Goal: Navigation & Orientation: Find specific page/section

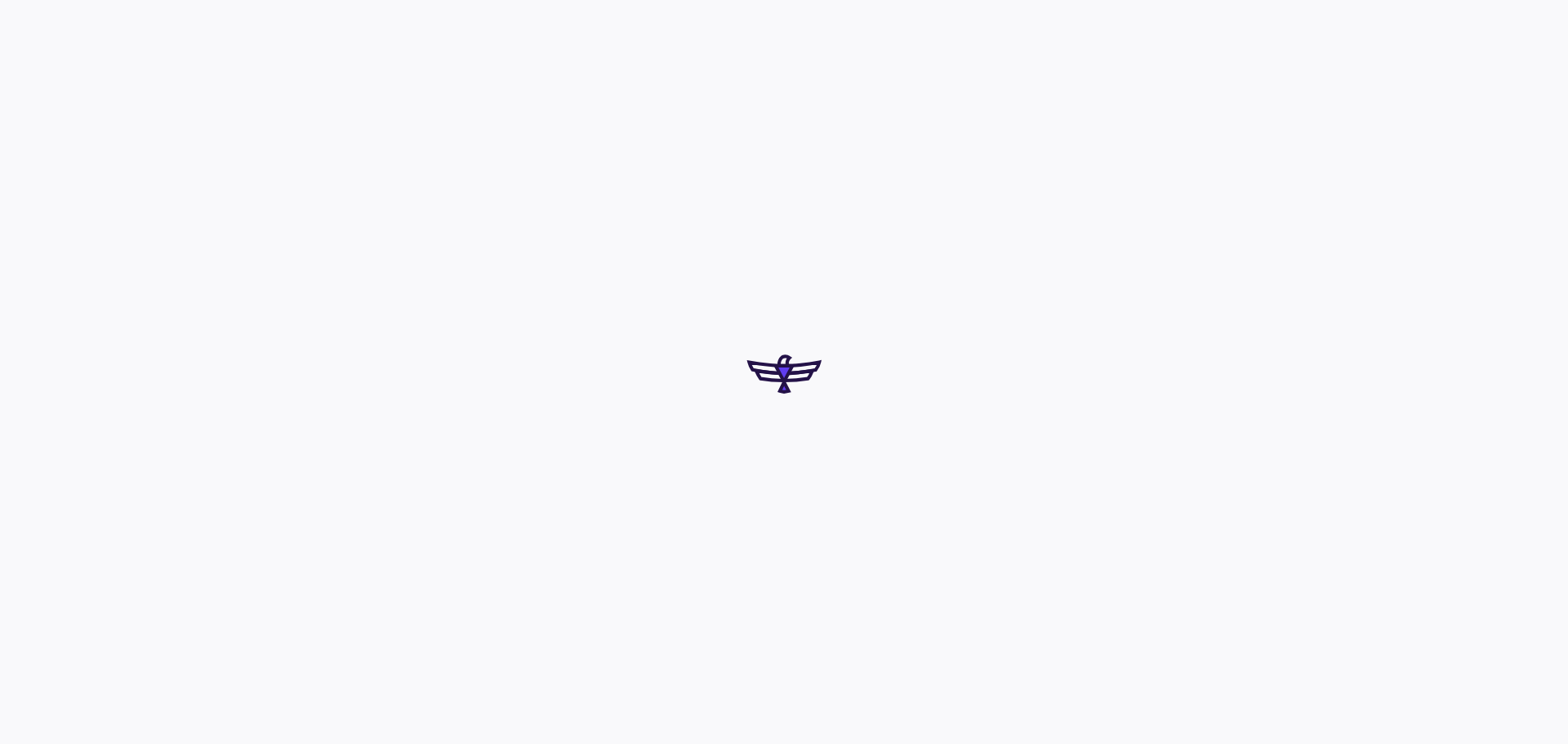
click at [773, 495] on div at bounding box center [784, 372] width 1568 height 744
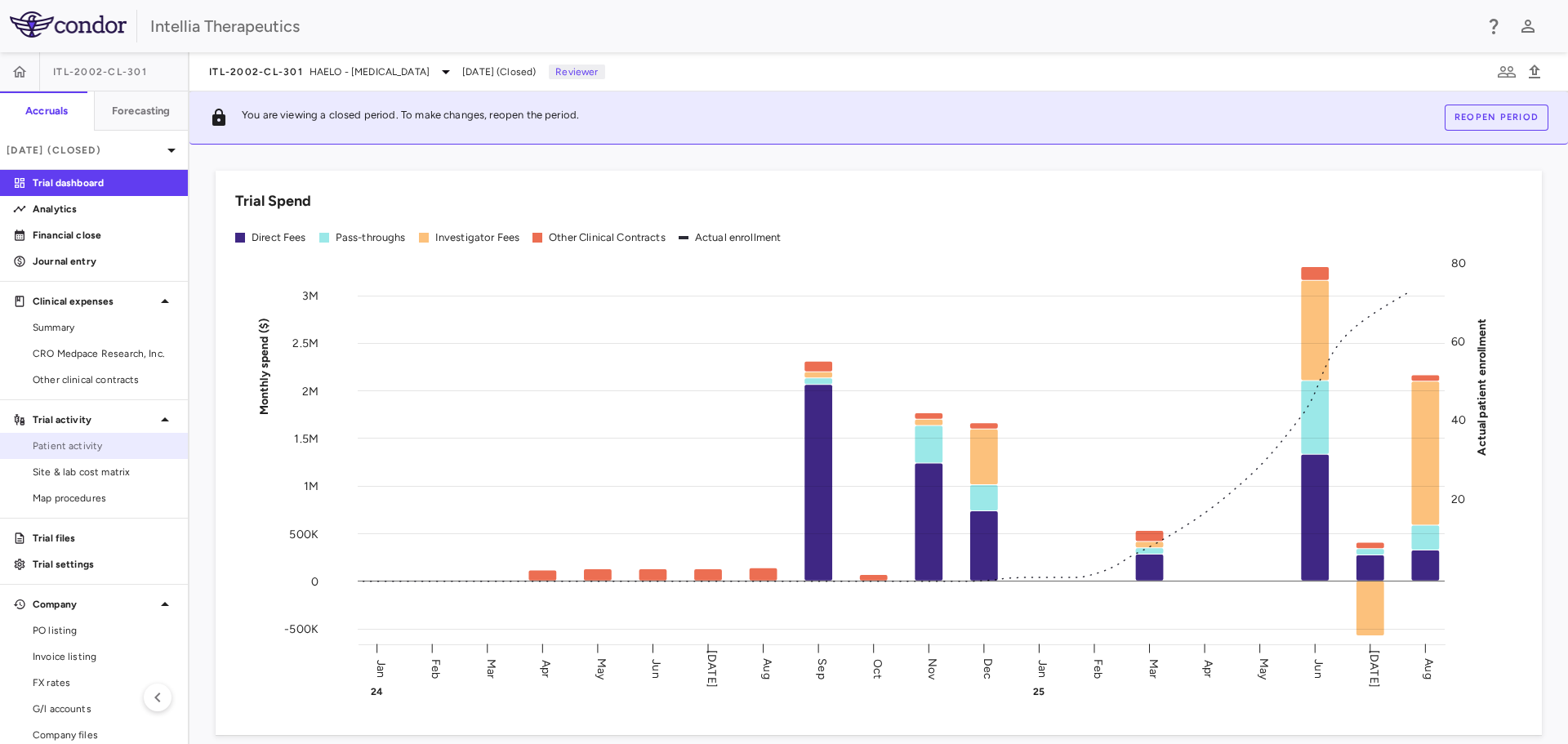
click at [115, 439] on span "Patient activity" at bounding box center [103, 445] width 142 height 14
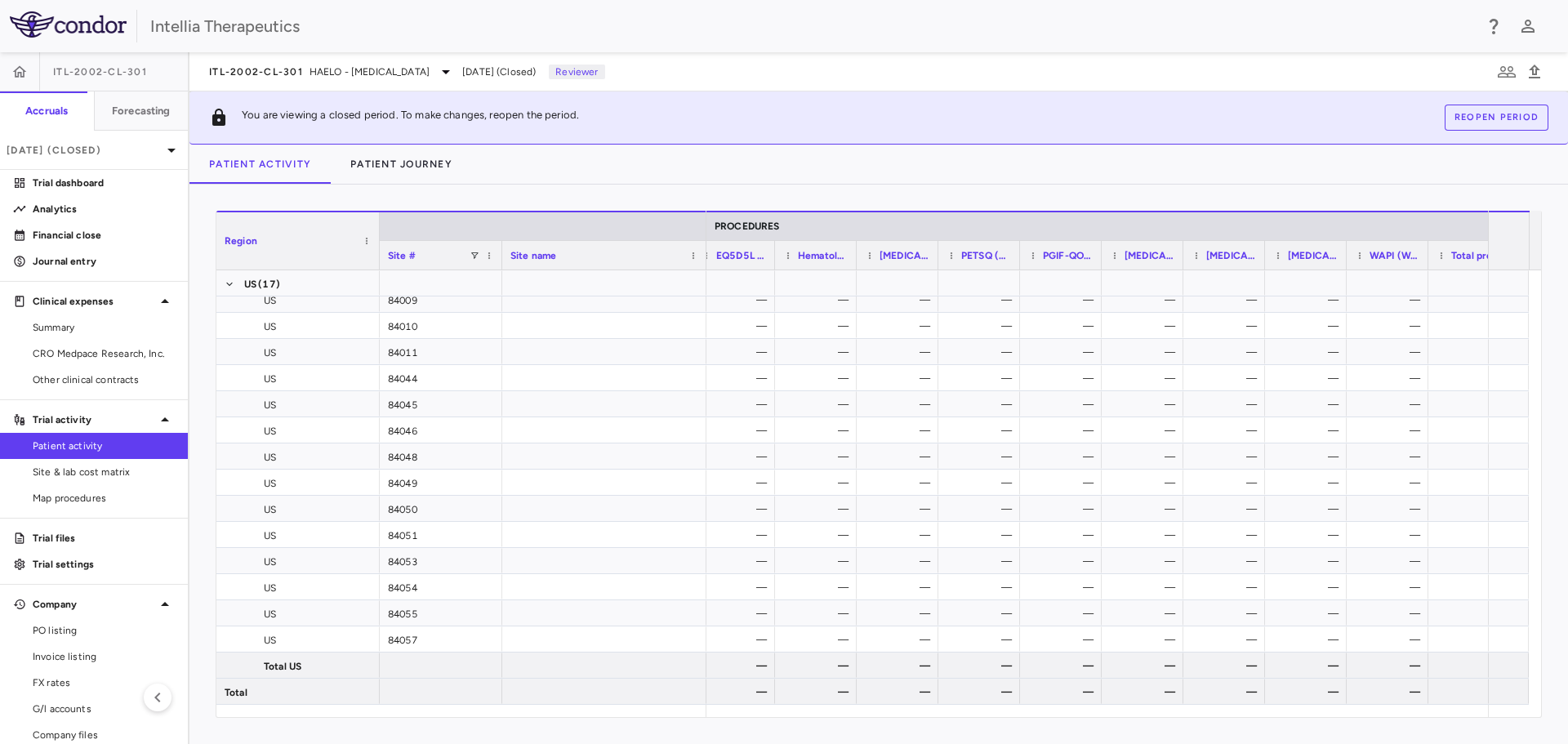
scroll to position [0, 3963]
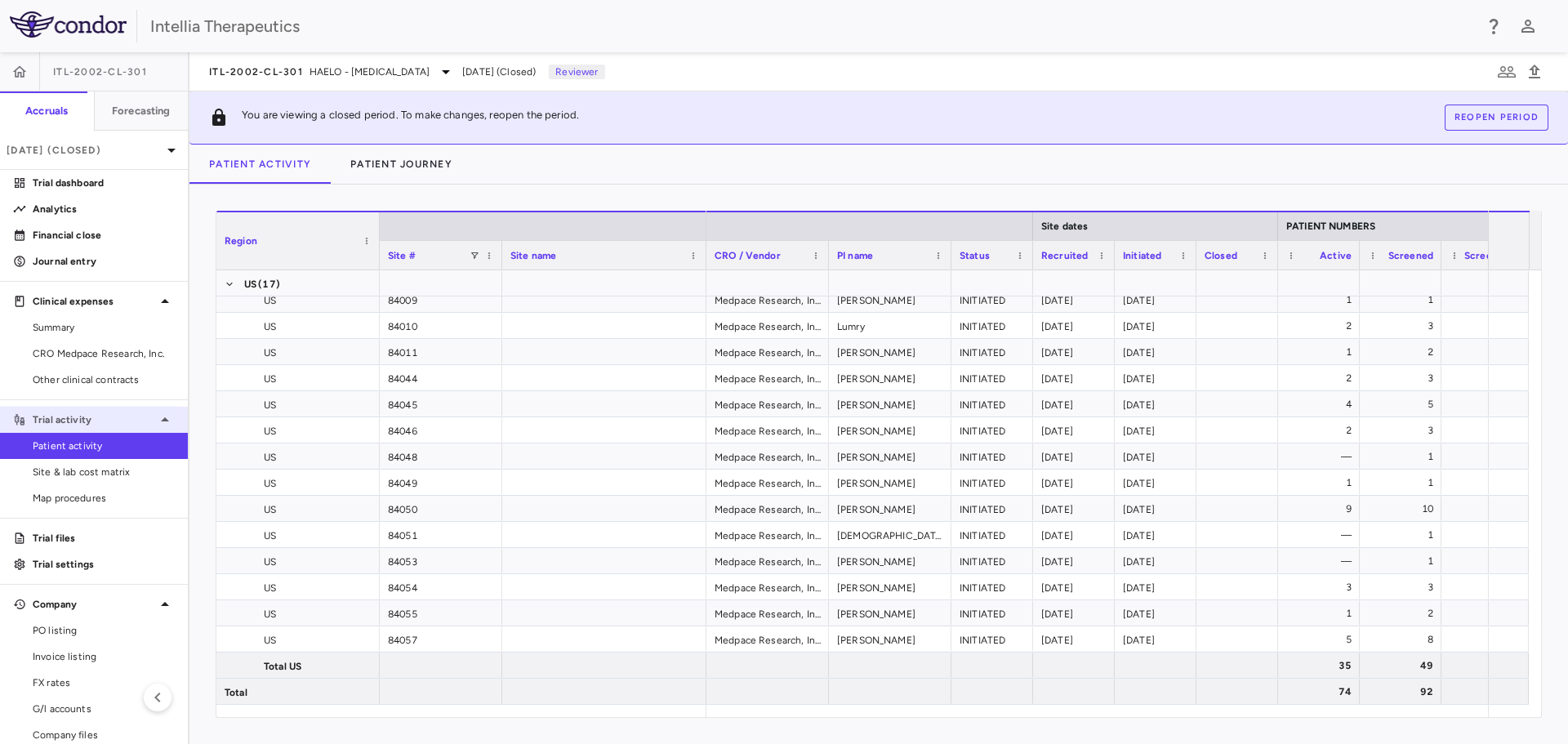
click at [80, 421] on p "Trial activity" at bounding box center [93, 419] width 122 height 14
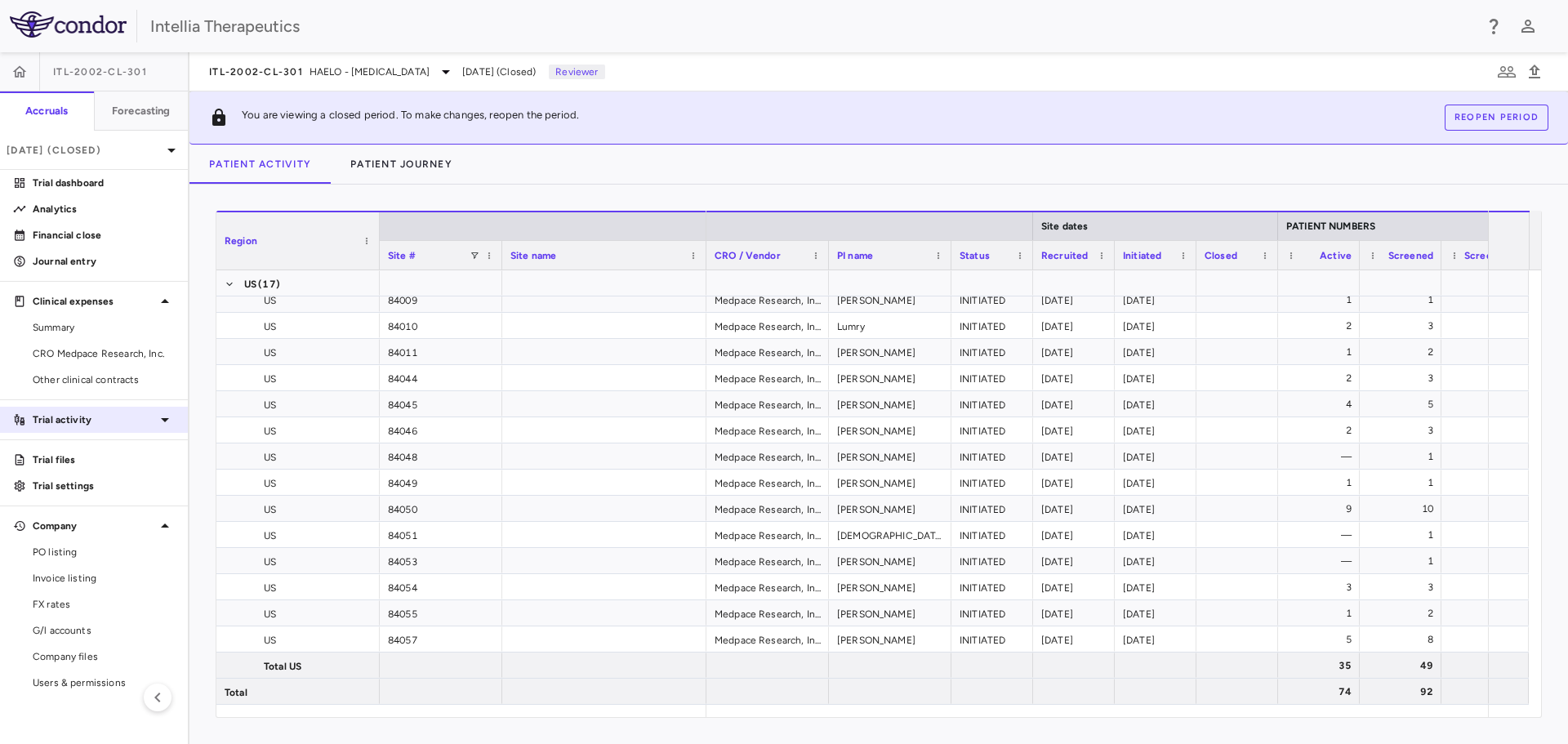
click at [80, 421] on p "Trial activity" at bounding box center [93, 419] width 122 height 14
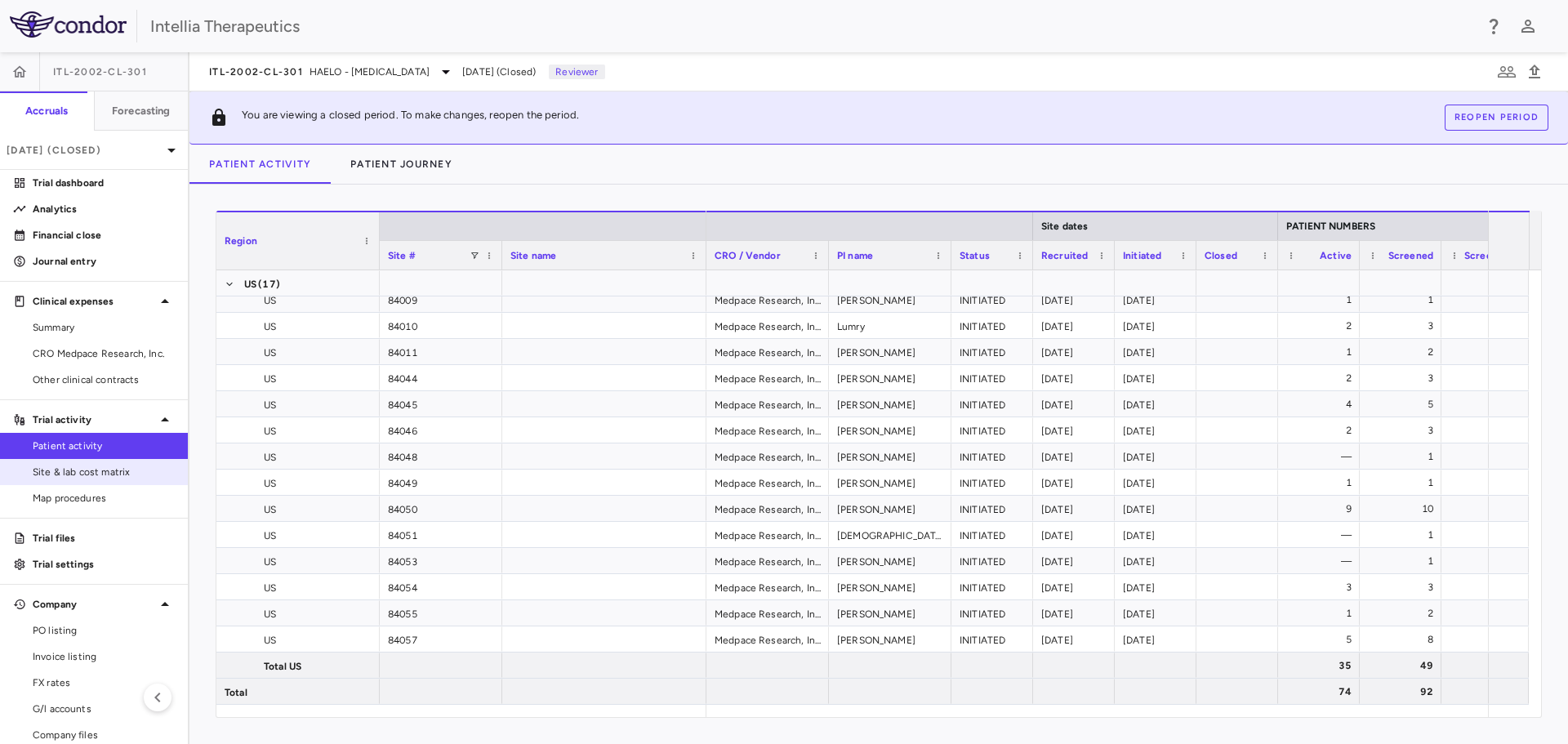
click at [80, 478] on span "Site & lab cost matrix" at bounding box center [103, 472] width 142 height 14
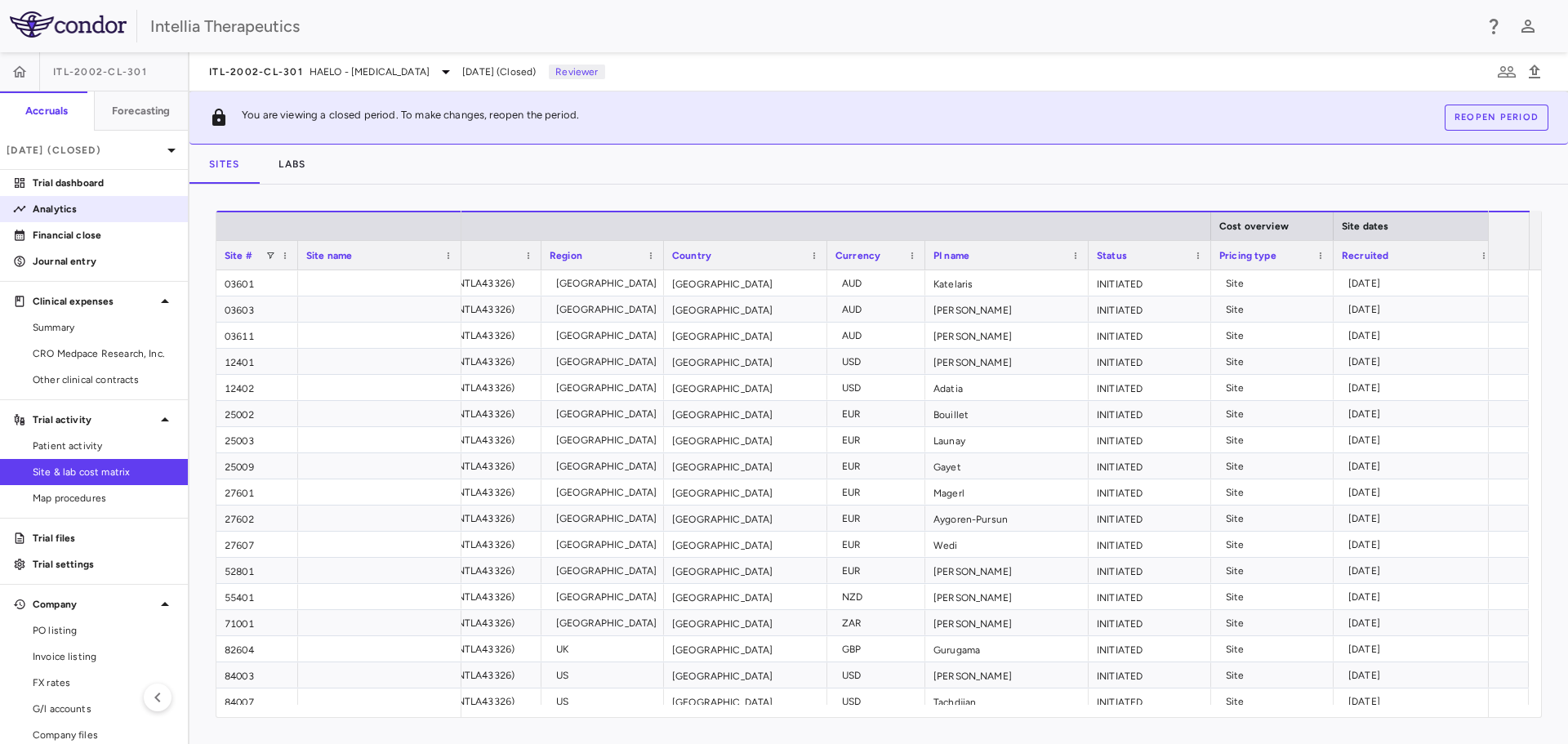
click at [73, 202] on p "Analytics" at bounding box center [103, 209] width 142 height 14
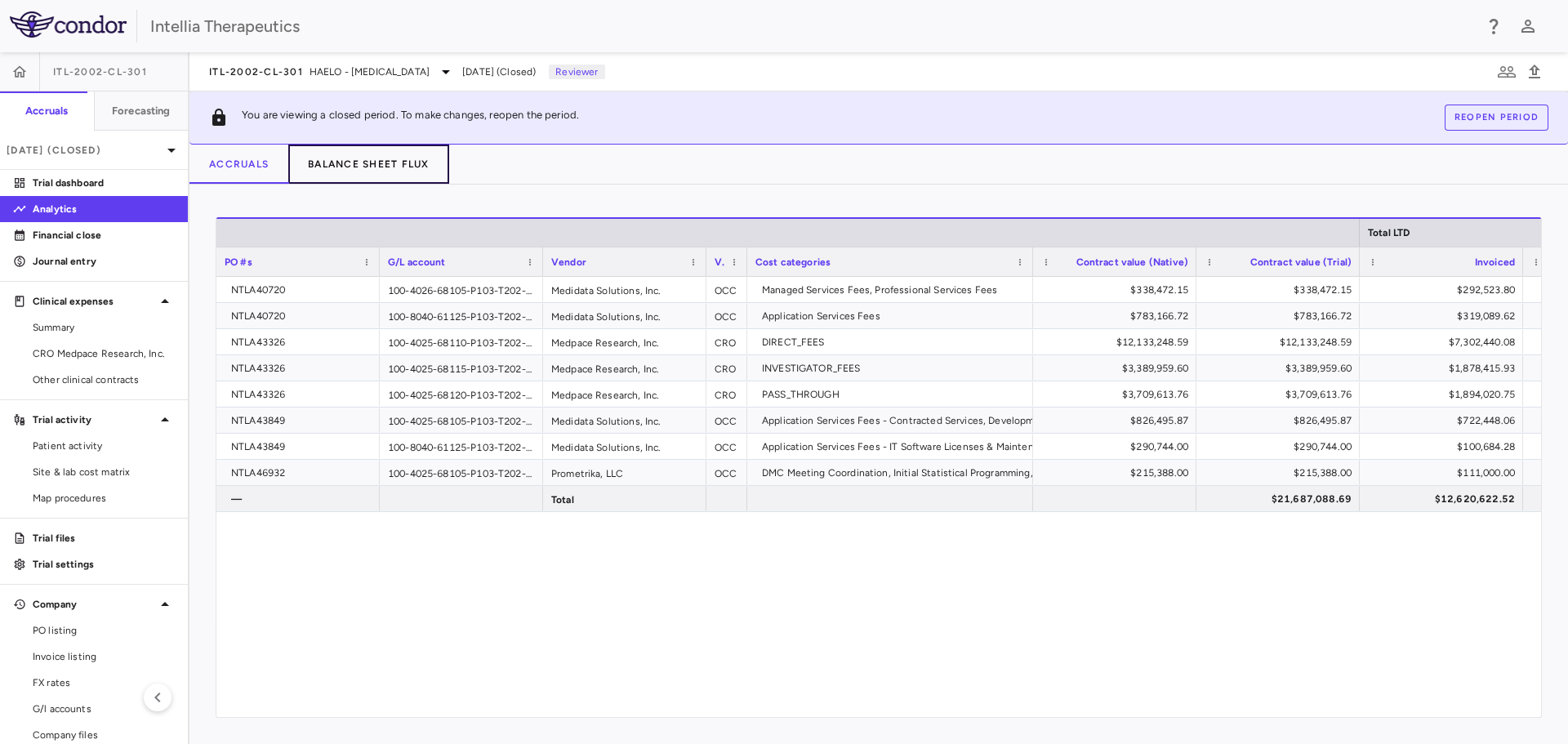
click at [361, 174] on button "Balance Sheet Flux" at bounding box center [369, 163] width 161 height 39
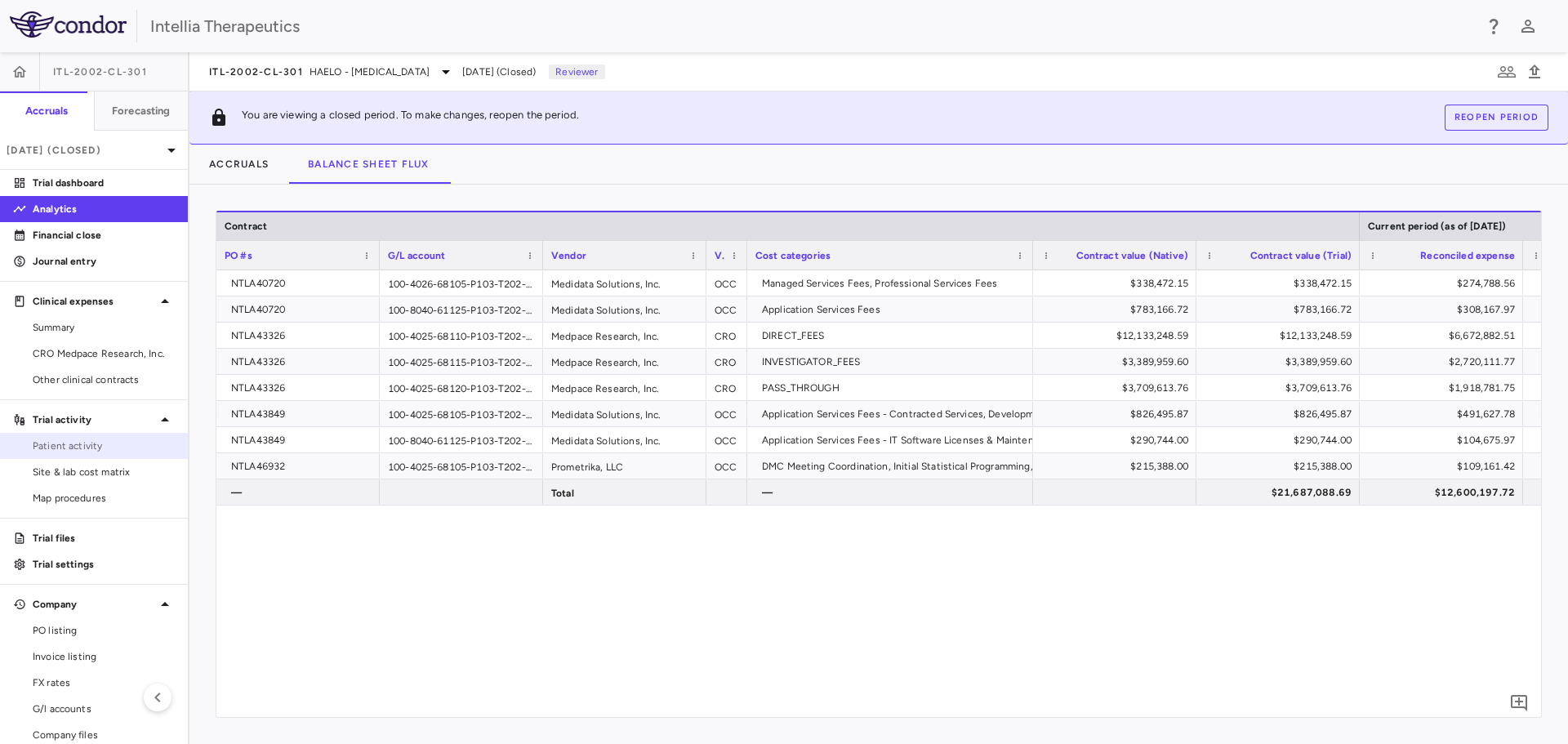
click at [126, 440] on span "Patient activity" at bounding box center [103, 445] width 142 height 14
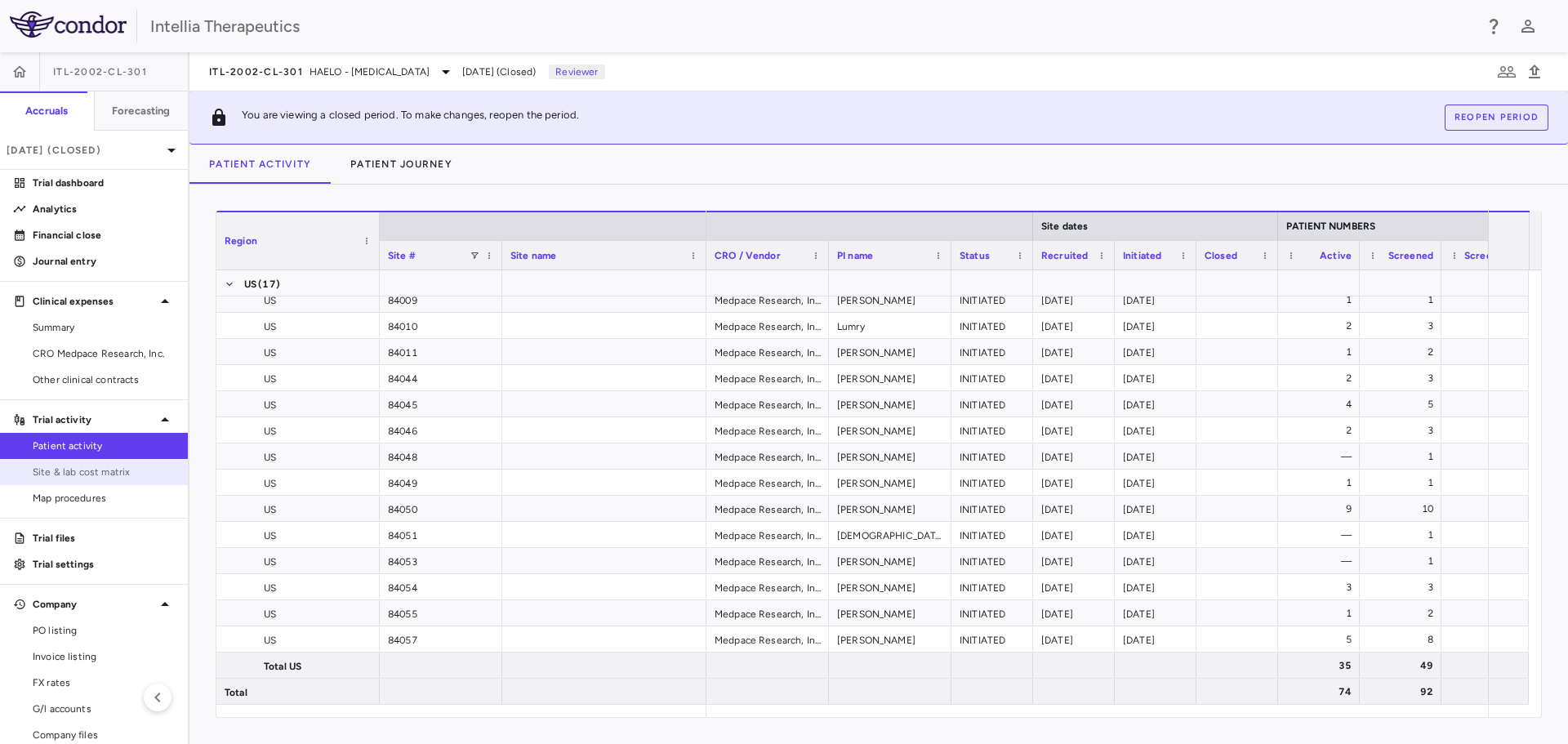
click at [64, 478] on span "Site & lab cost matrix" at bounding box center [103, 472] width 142 height 14
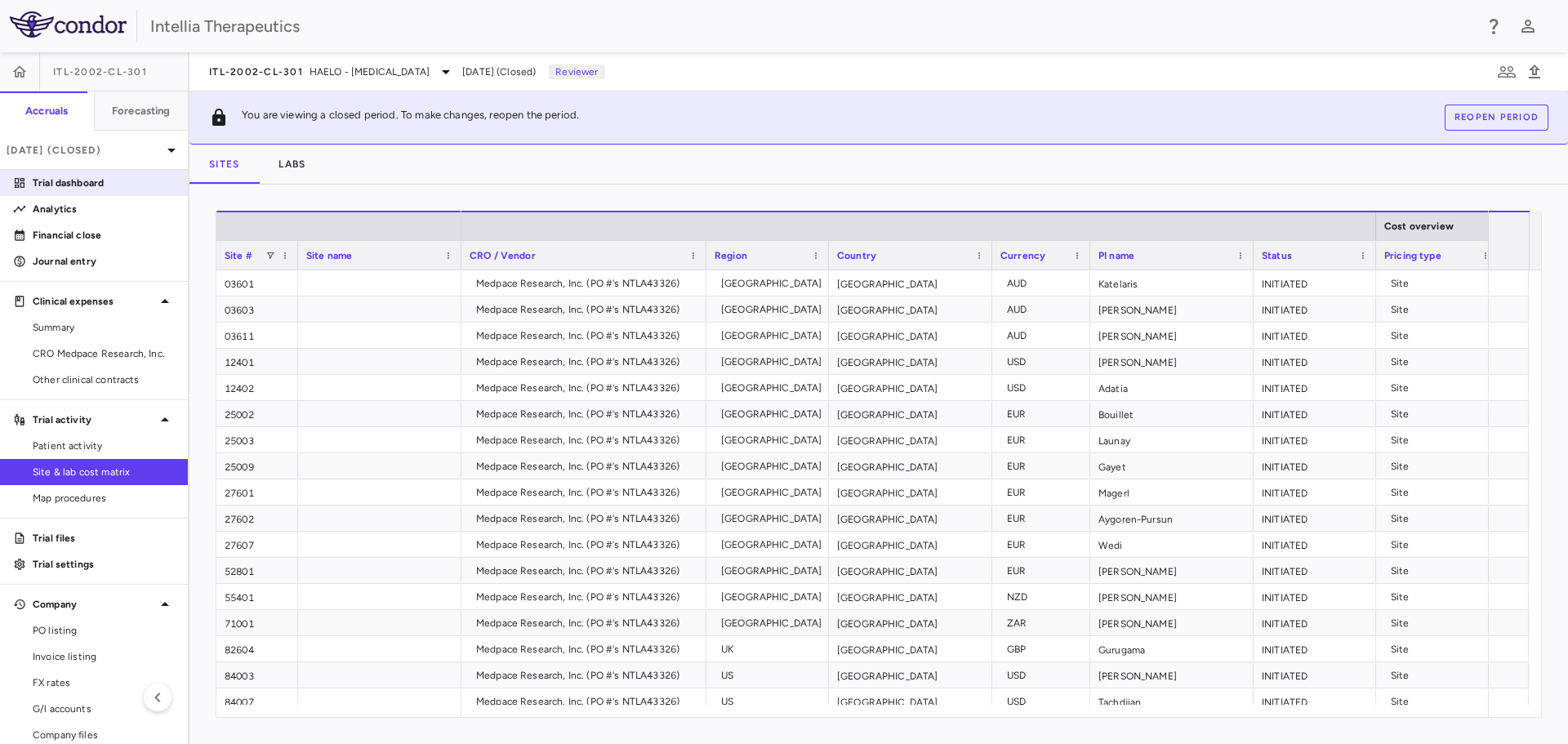
click at [73, 180] on p "Trial dashboard" at bounding box center [103, 182] width 142 height 14
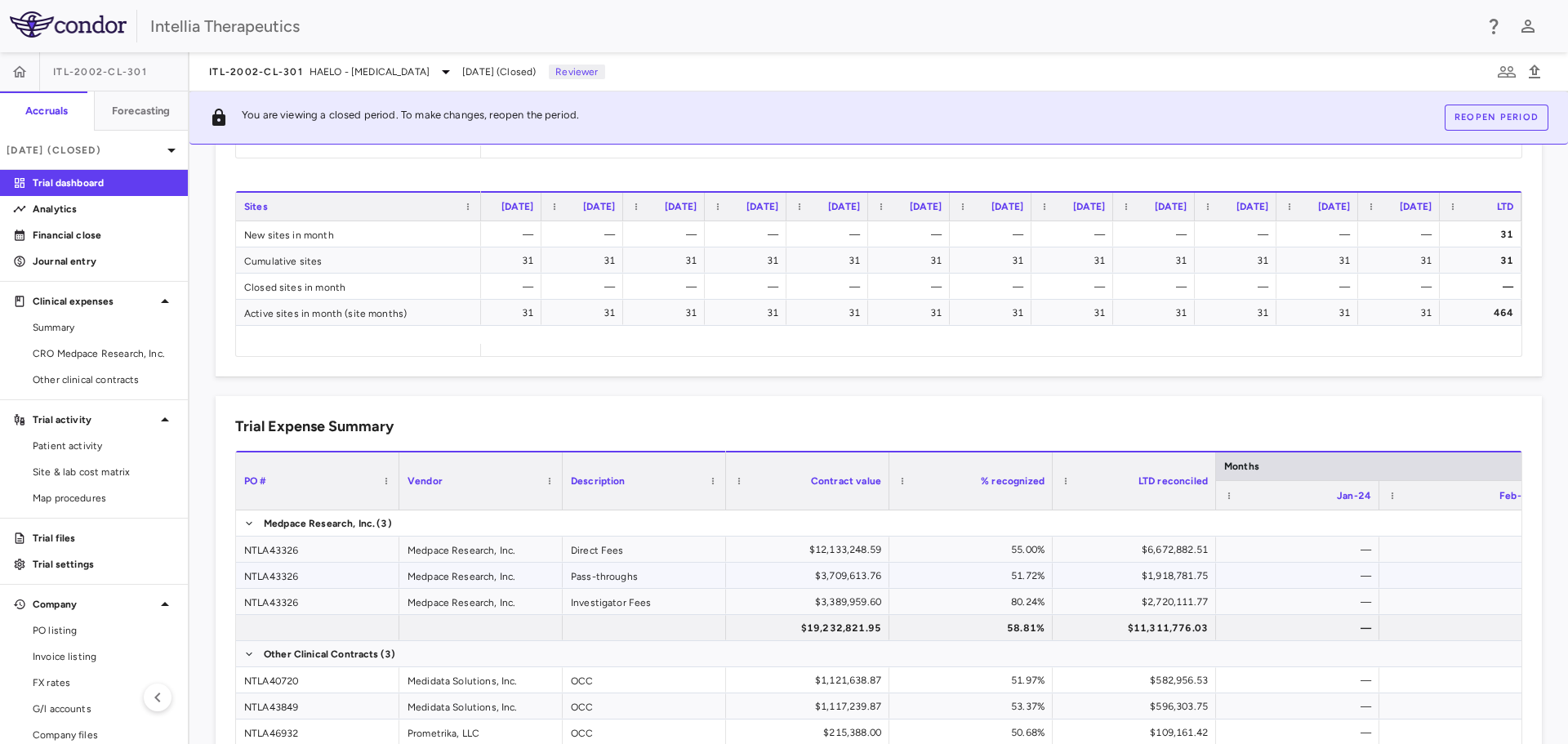
scroll to position [1060, 0]
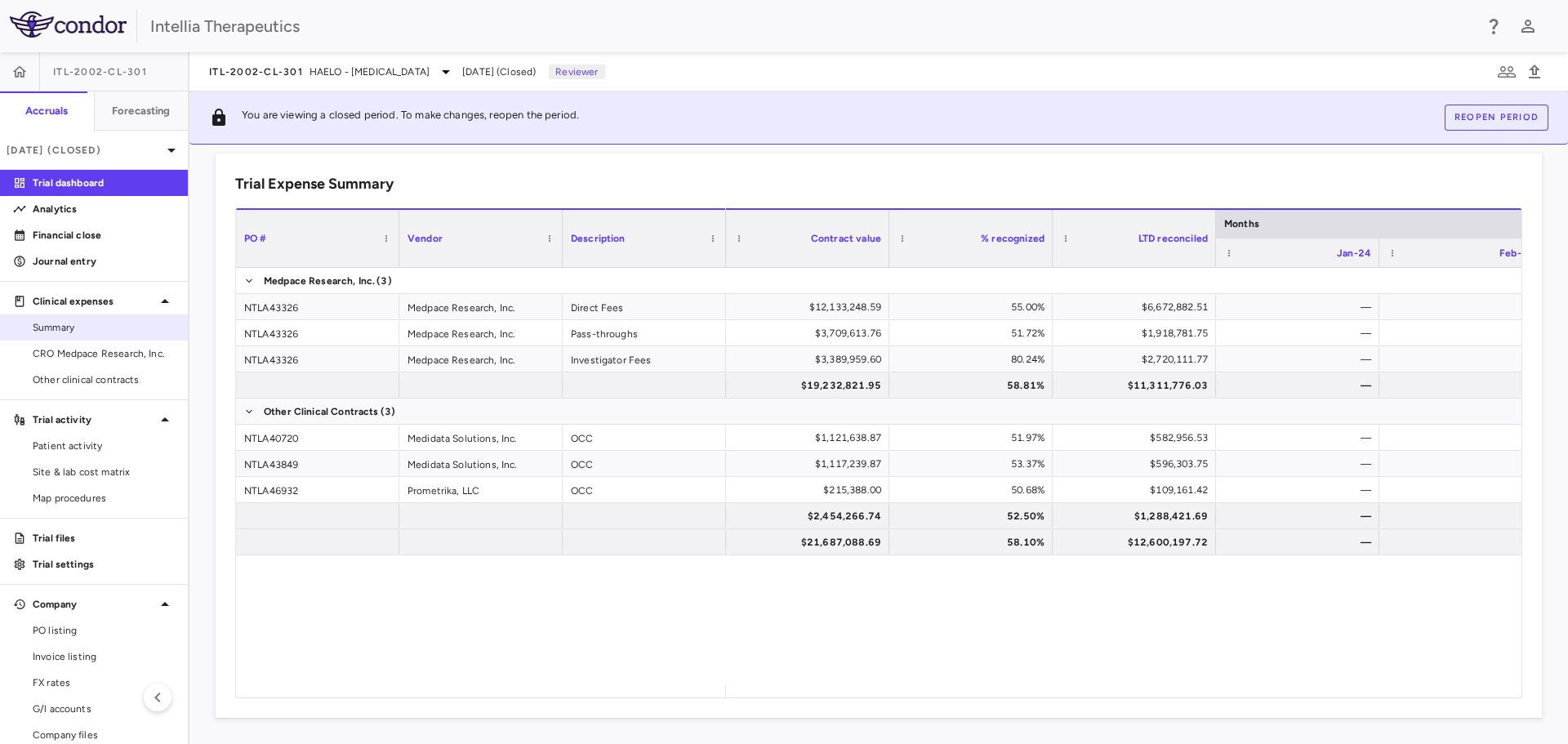
click at [62, 323] on span "Summary" at bounding box center [103, 326] width 142 height 14
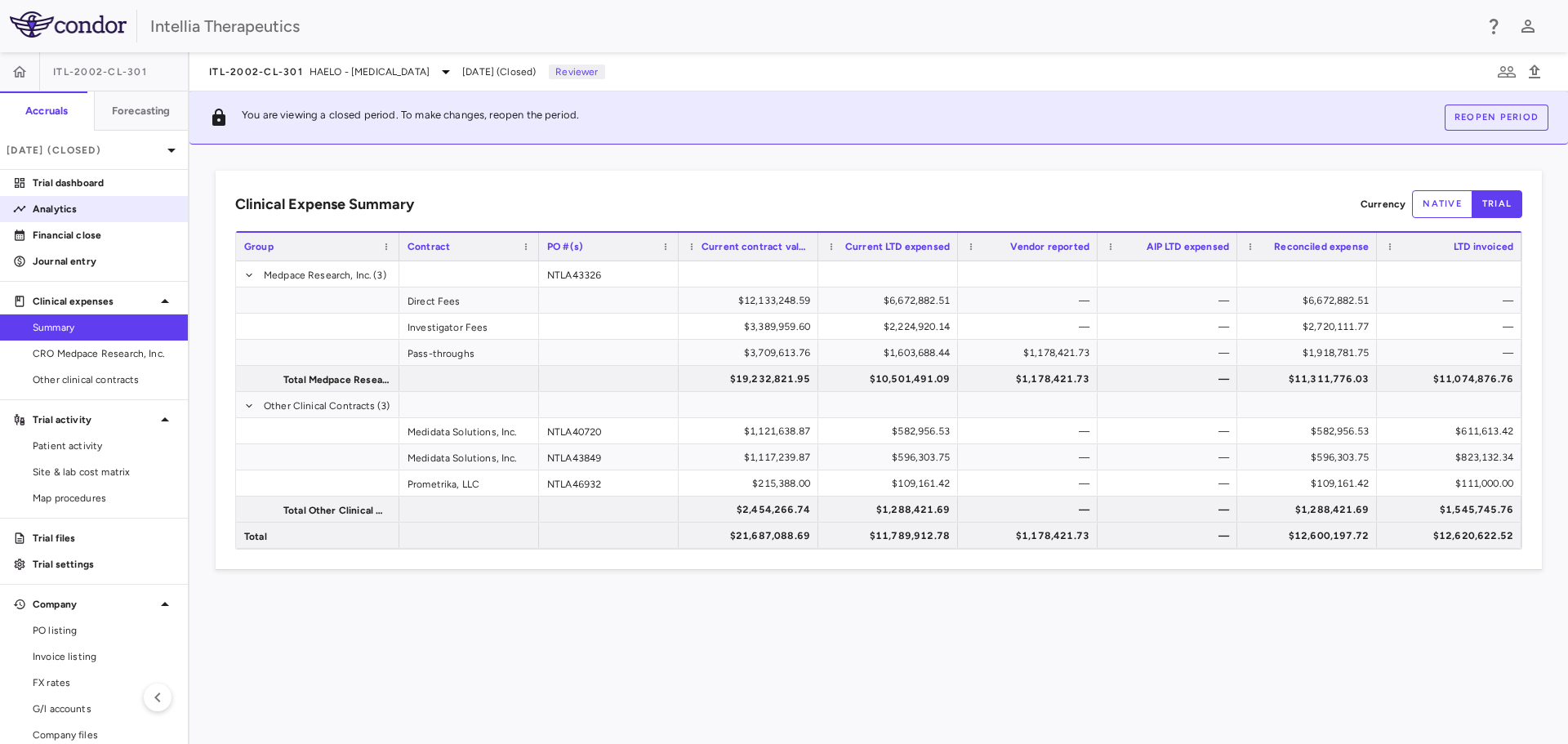
click at [77, 202] on p "Analytics" at bounding box center [103, 209] width 142 height 14
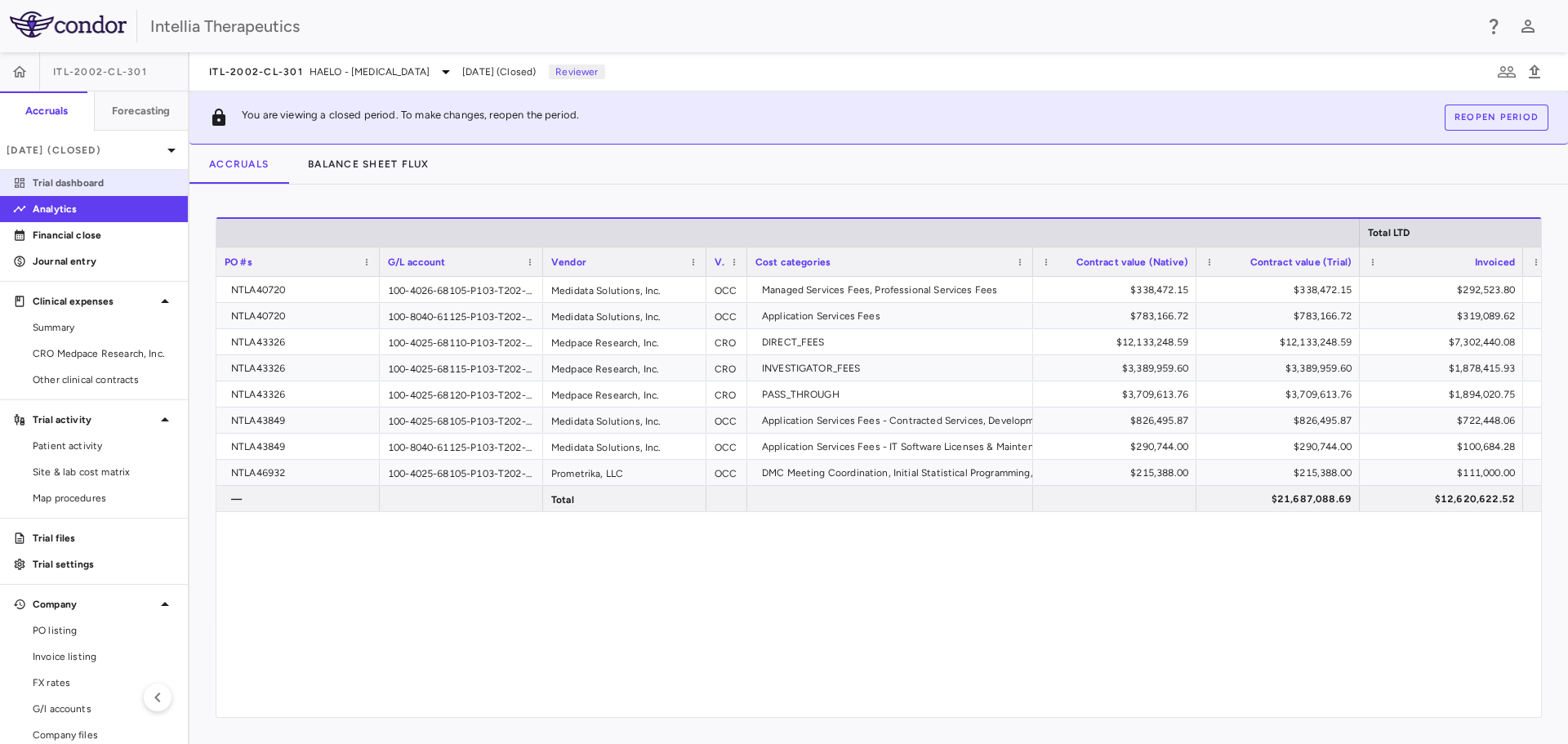
click at [86, 186] on p "Trial dashboard" at bounding box center [103, 182] width 142 height 14
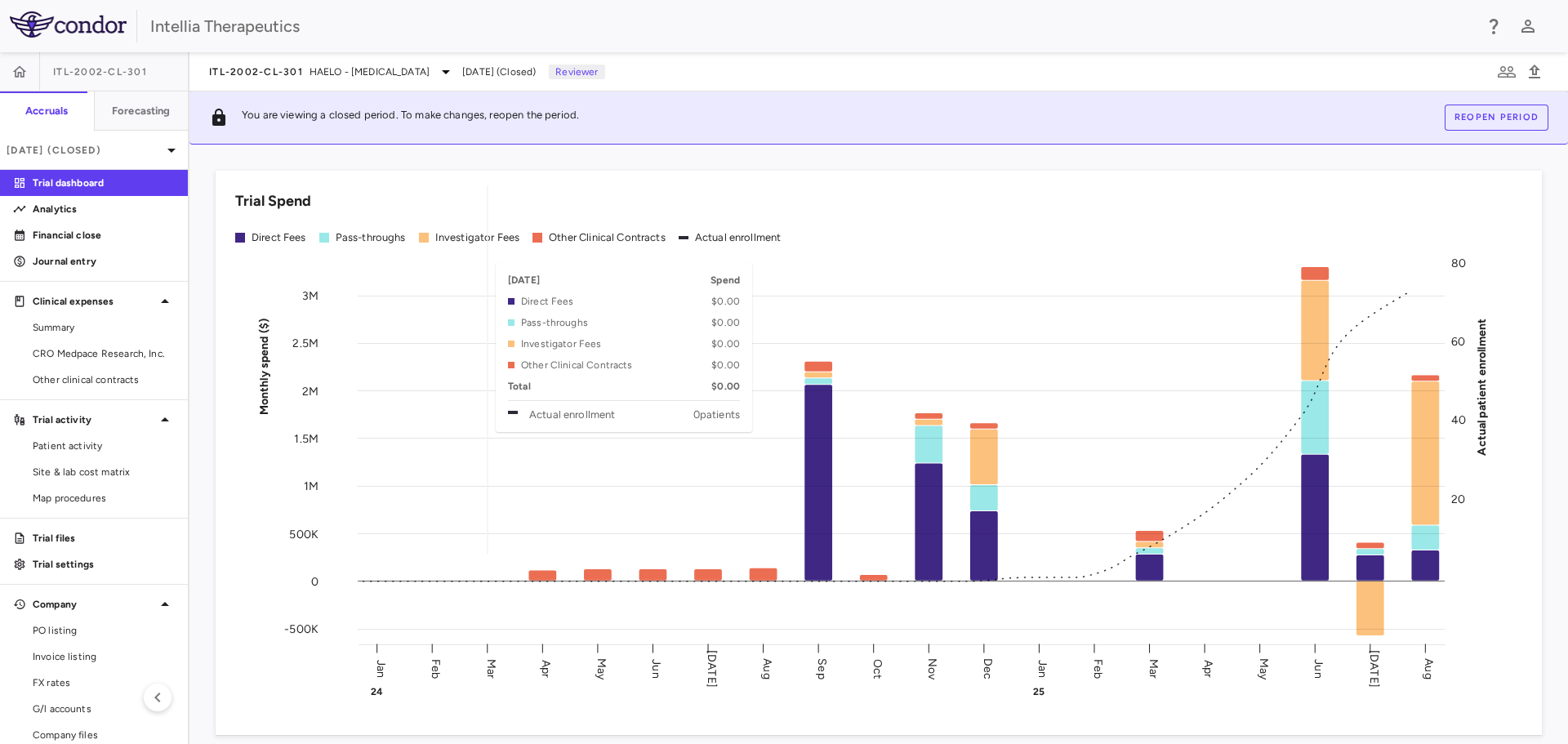
scroll to position [82, 0]
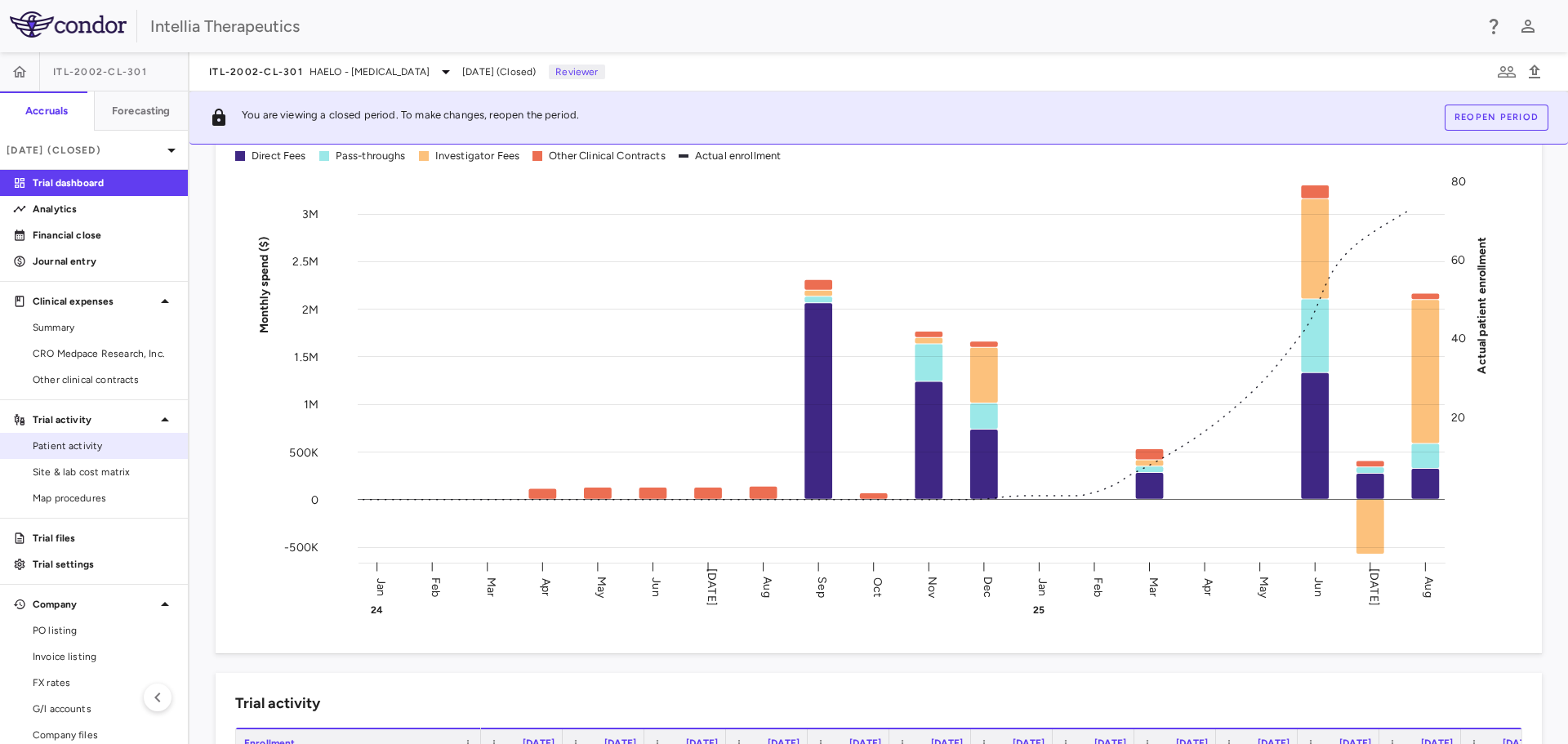
click at [82, 446] on span "Patient activity" at bounding box center [103, 445] width 142 height 14
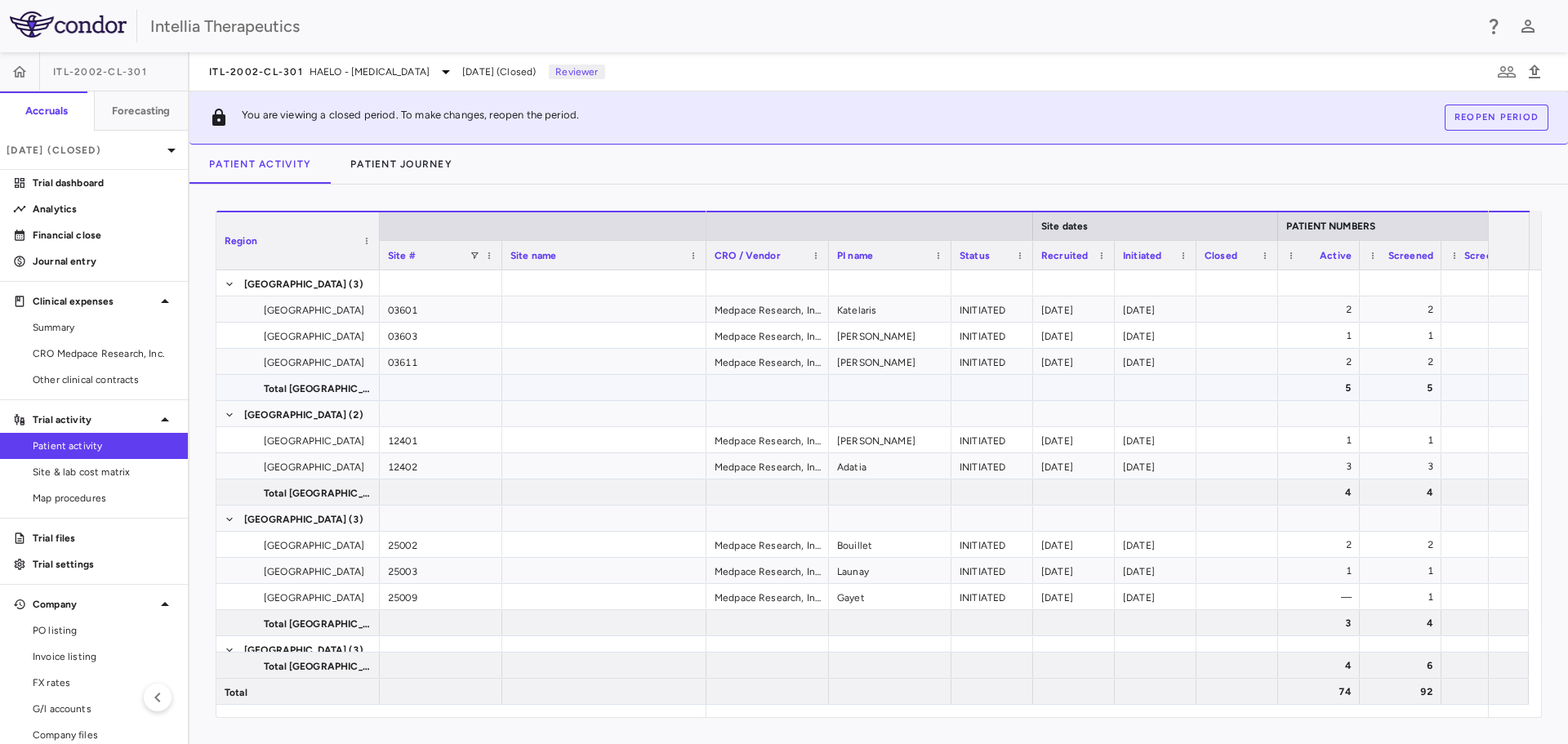
scroll to position [82, 0]
